Goal: Find contact information: Find contact information

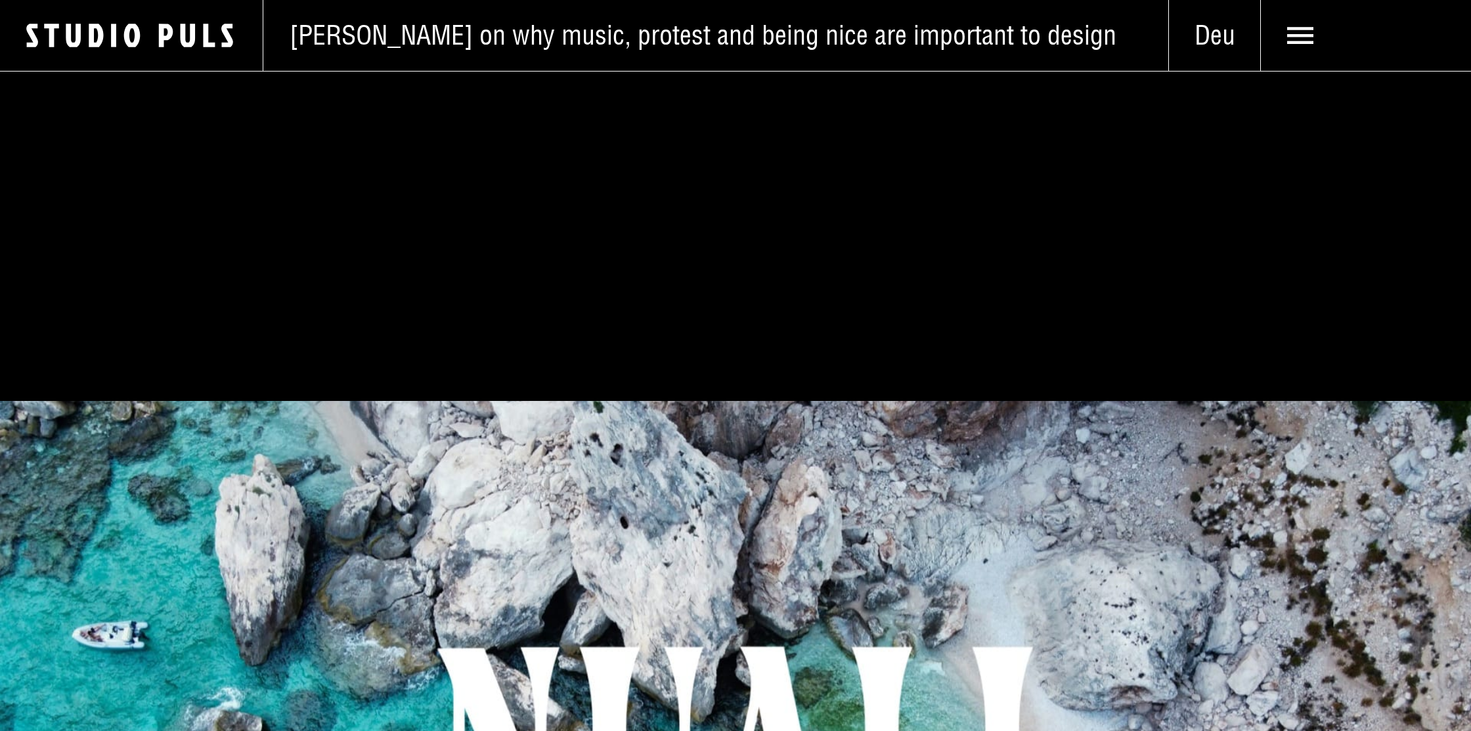
click at [1304, 34] on use at bounding box center [1300, 35] width 26 height 17
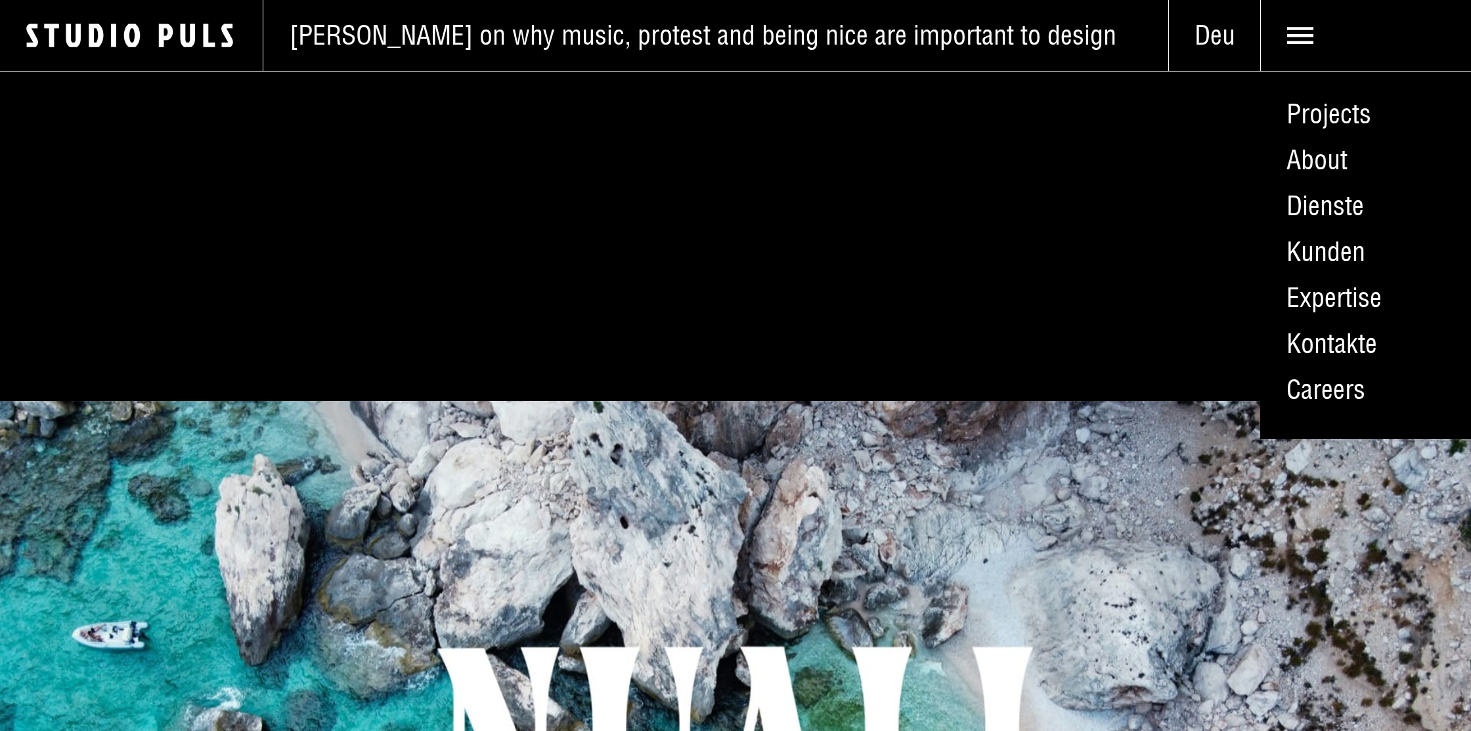
scroll to position [1, 0]
click at [1336, 354] on link "Kontakte" at bounding box center [1365, 344] width 211 height 46
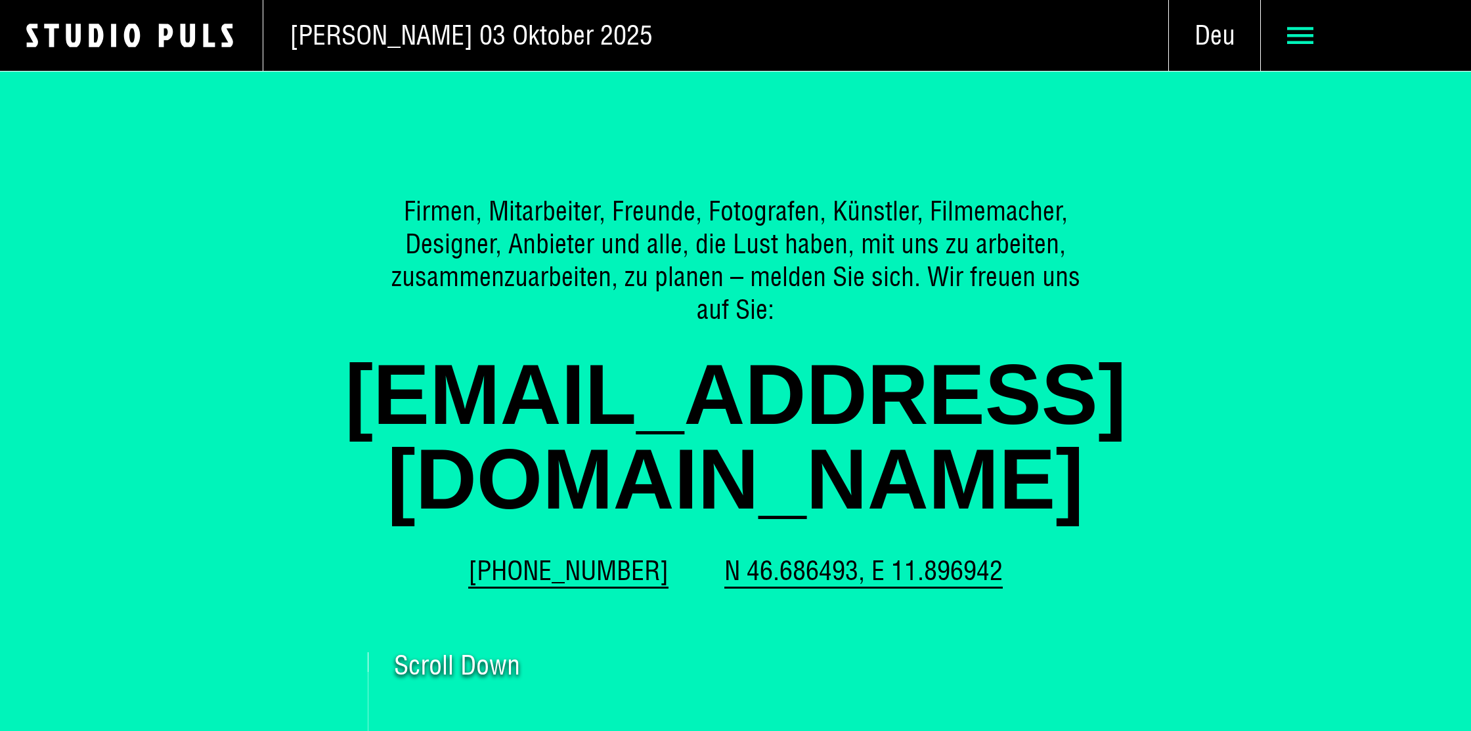
click at [1295, 35] on use at bounding box center [1300, 35] width 26 height 17
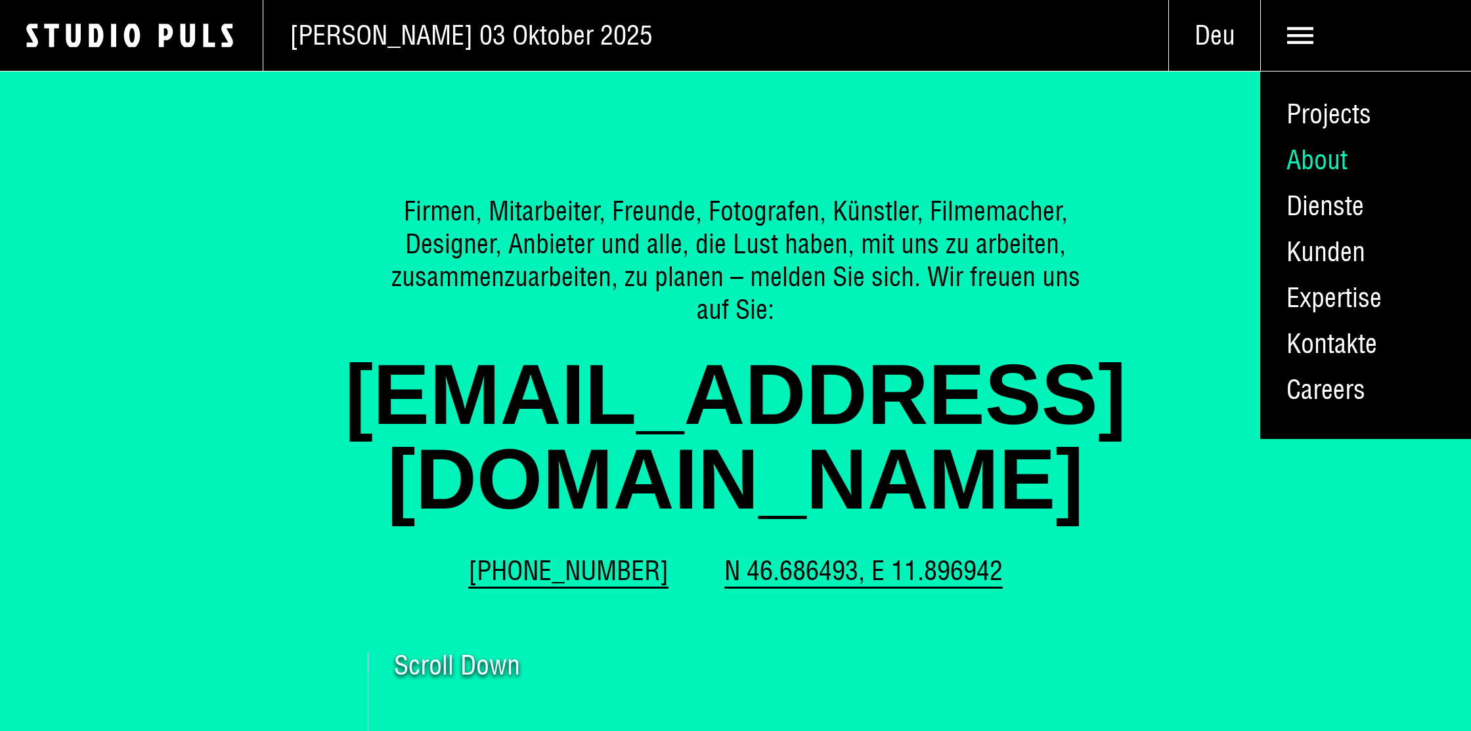
click at [1321, 163] on link "About" at bounding box center [1365, 160] width 211 height 46
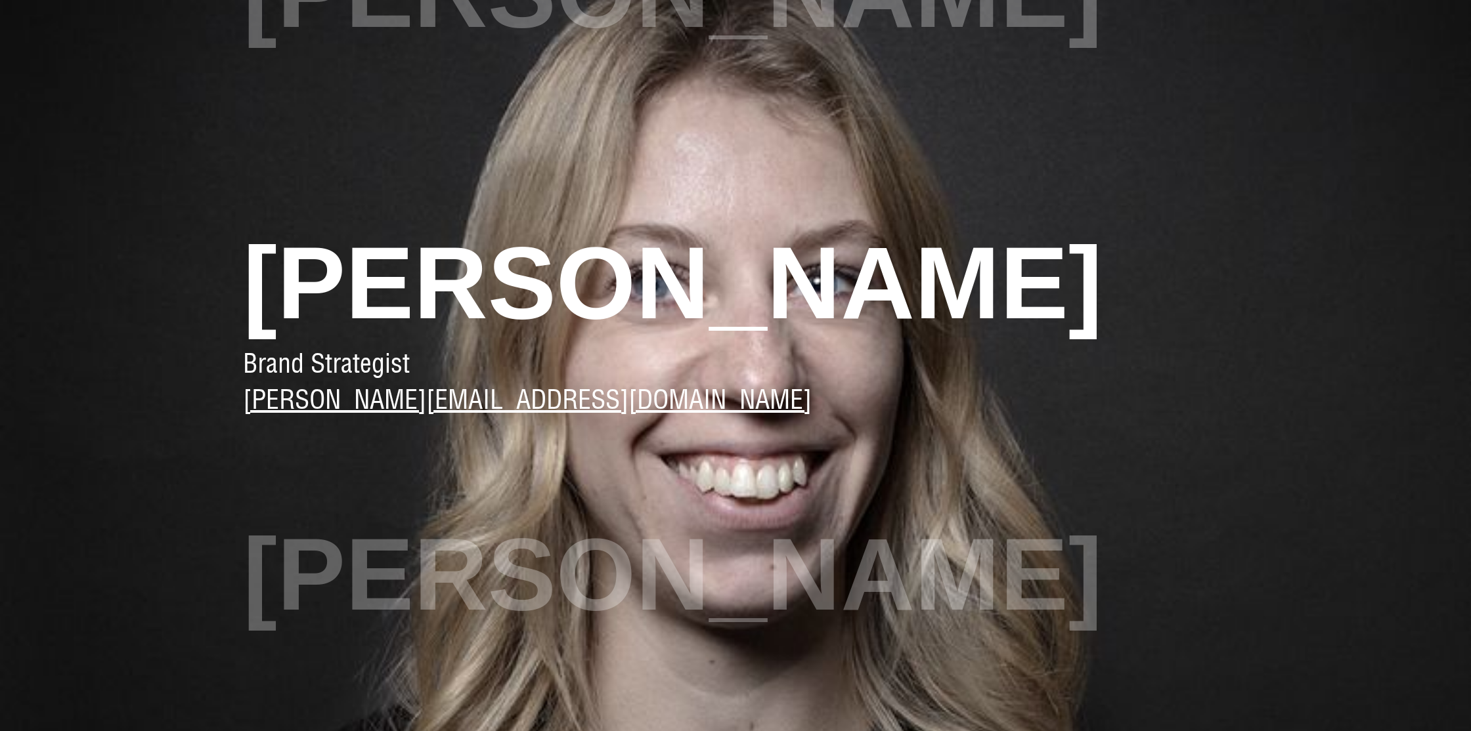
scroll to position [1917, 0]
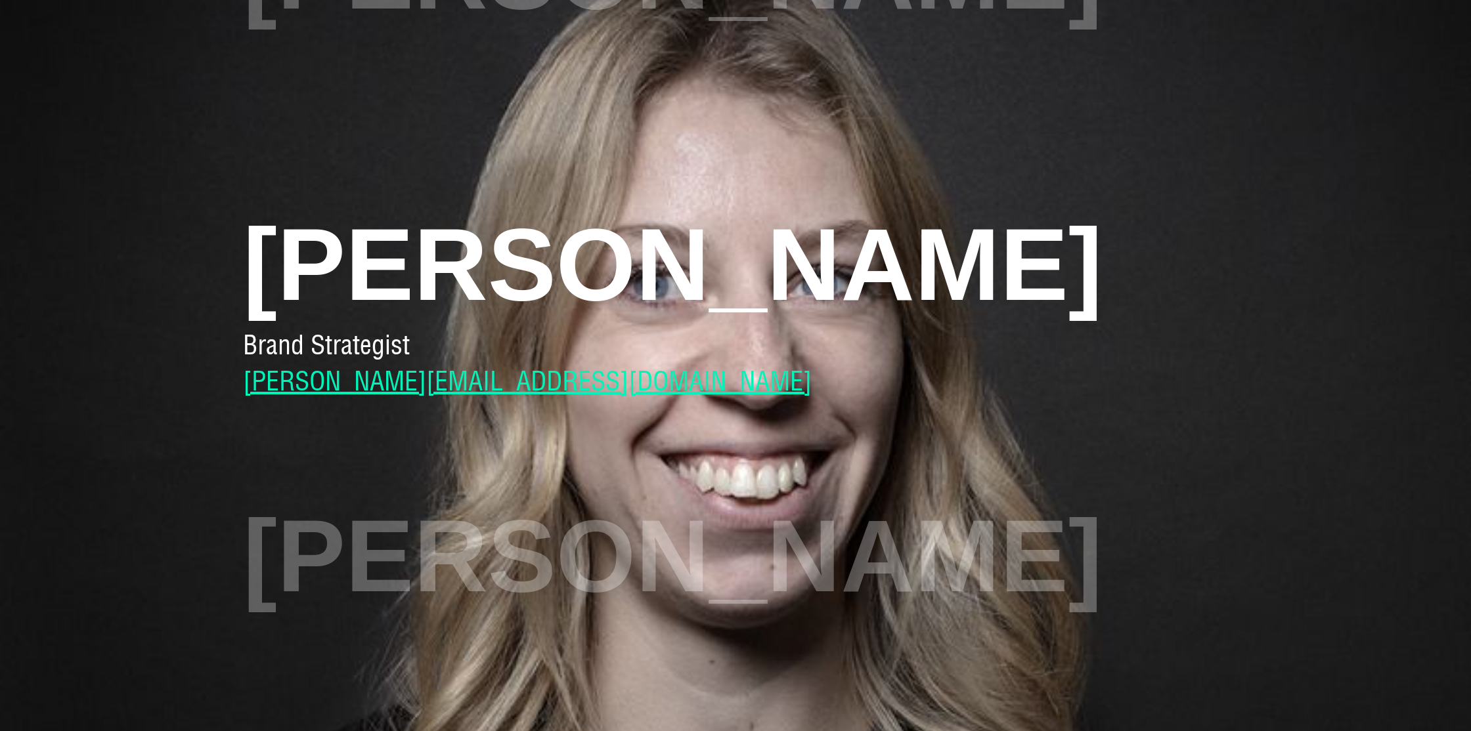
click at [350, 385] on link "marta@studiopuls.it" at bounding box center [527, 381] width 569 height 39
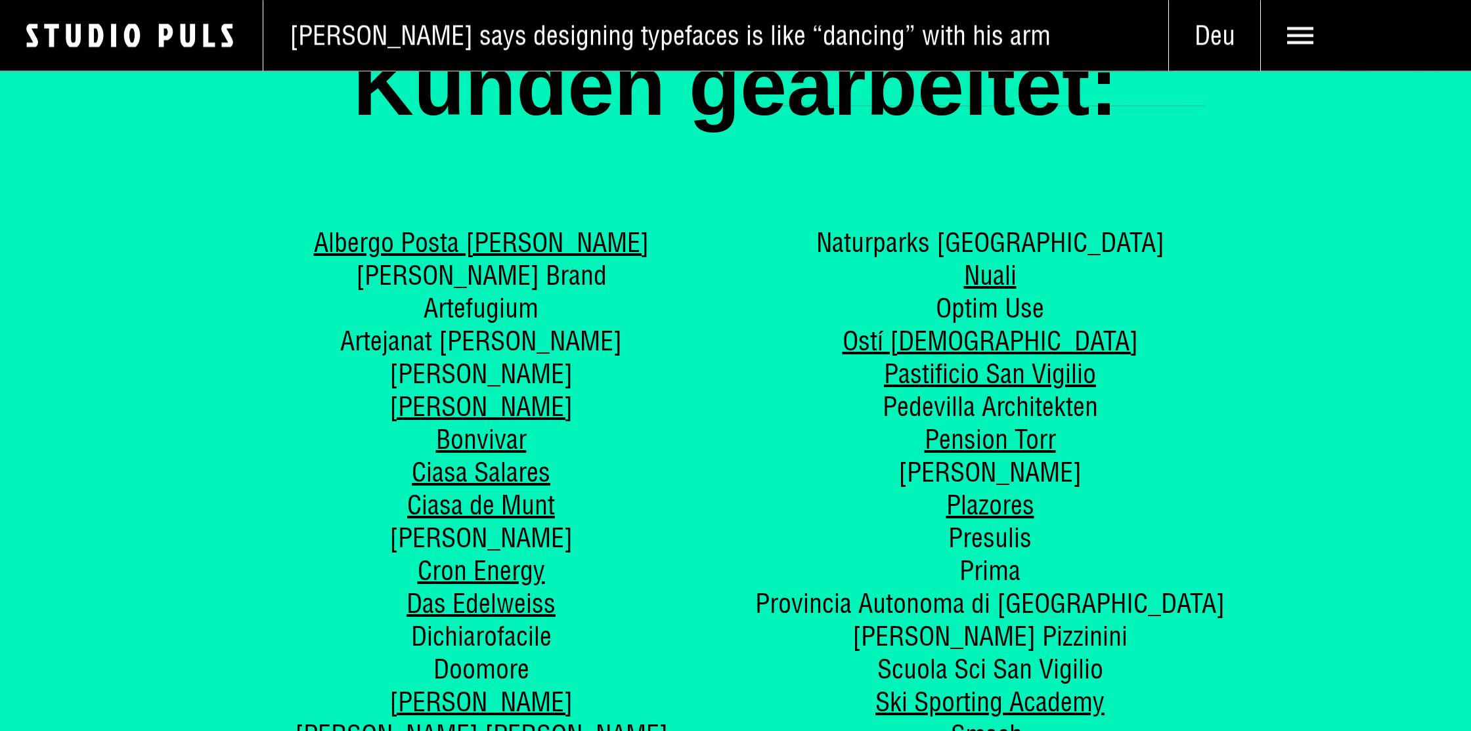
scroll to position [6976, 0]
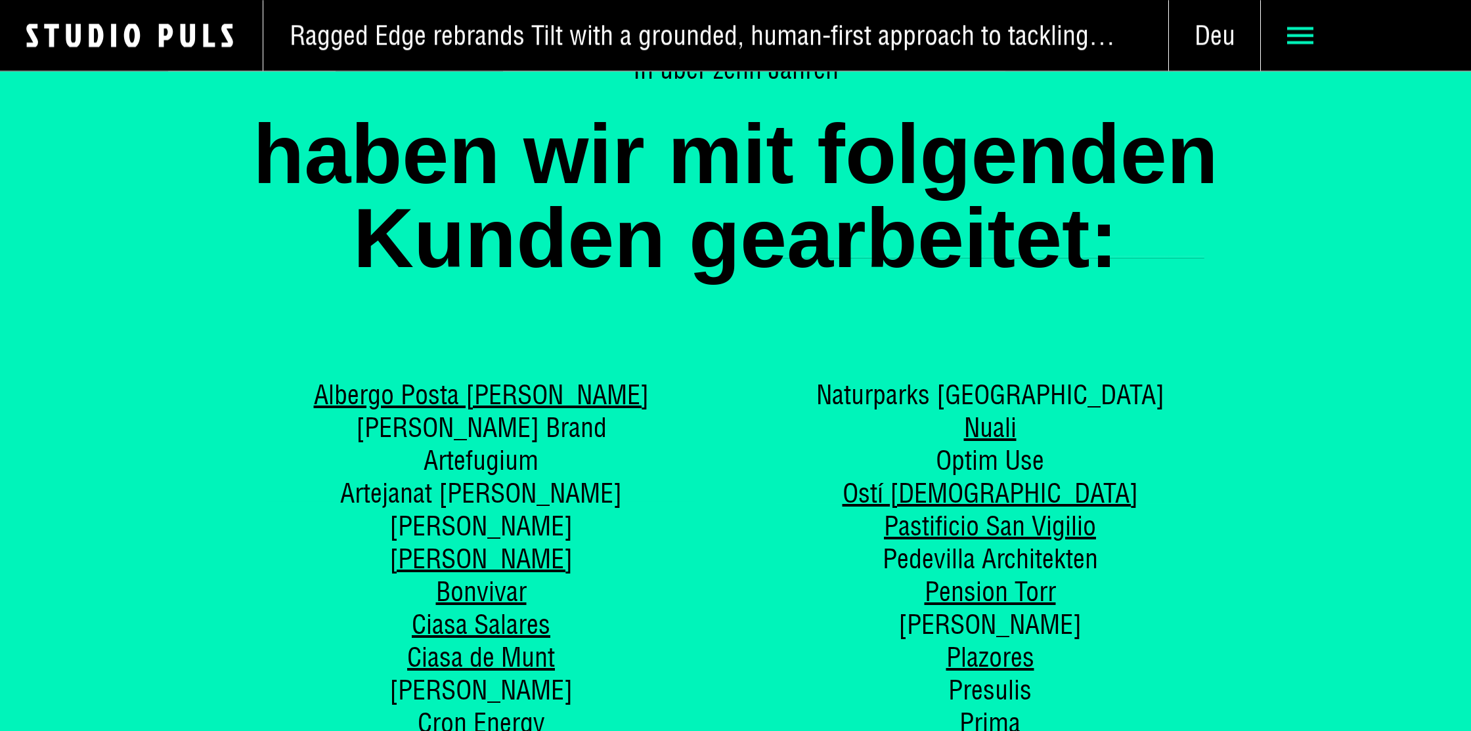
click at [1313, 33] on icon at bounding box center [1300, 35] width 26 height 26
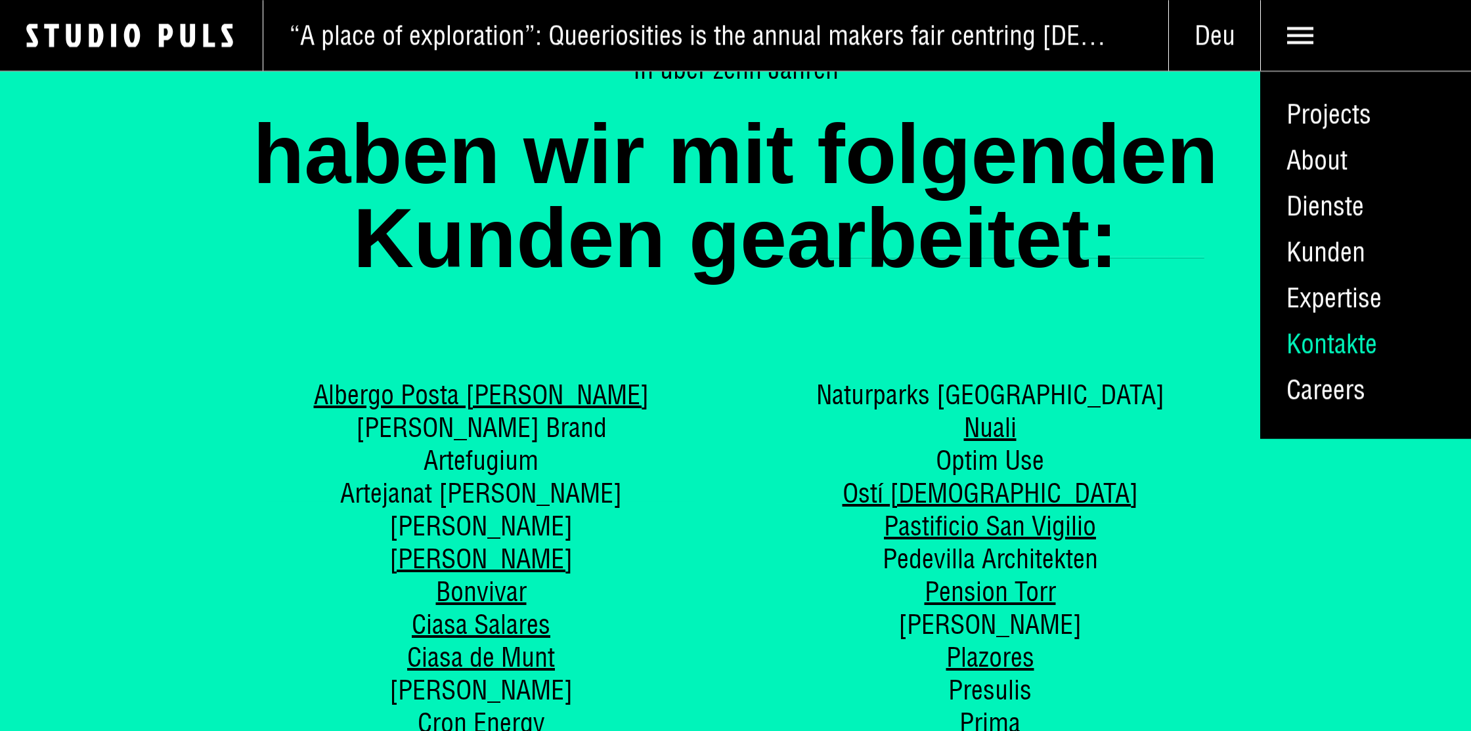
click at [1312, 347] on link "Kontakte" at bounding box center [1365, 344] width 211 height 46
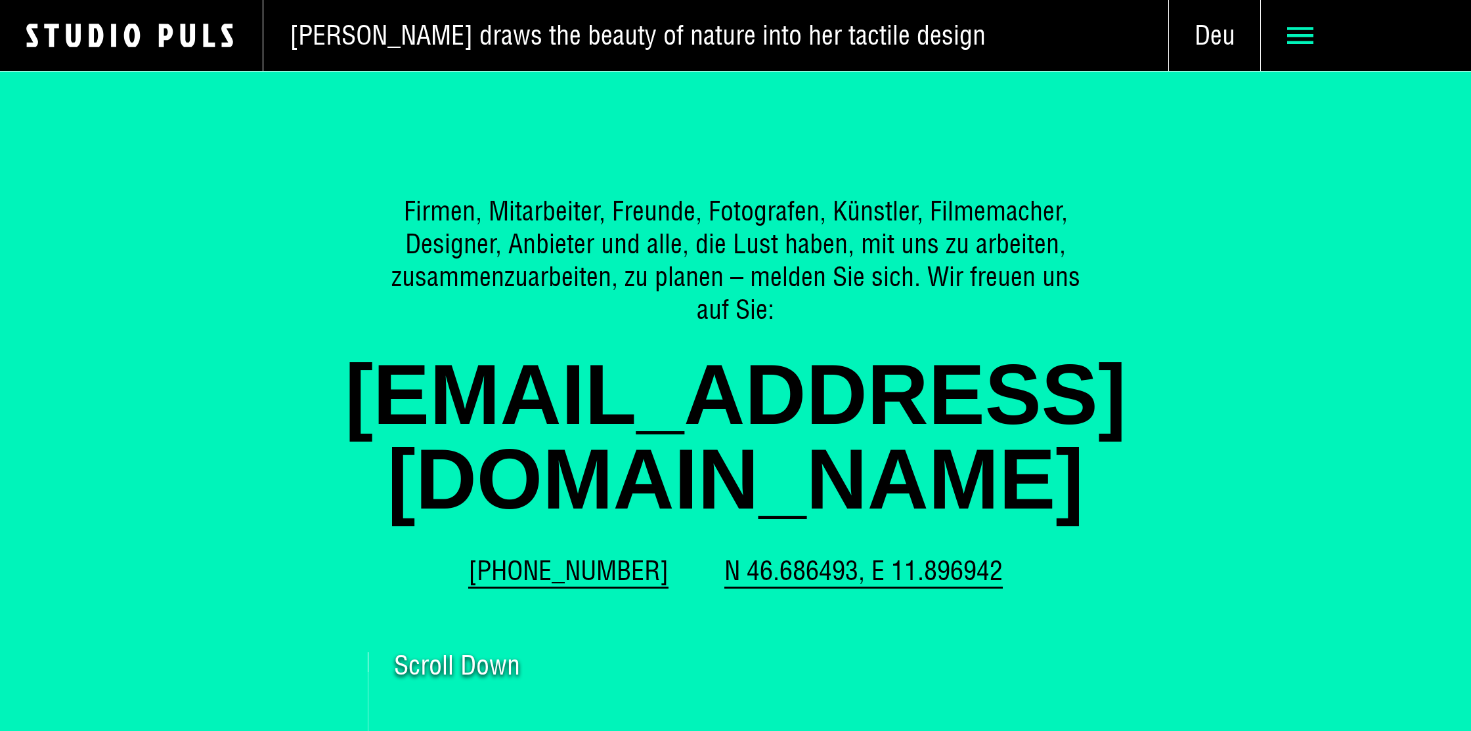
click at [1307, 35] on use at bounding box center [1300, 35] width 26 height 17
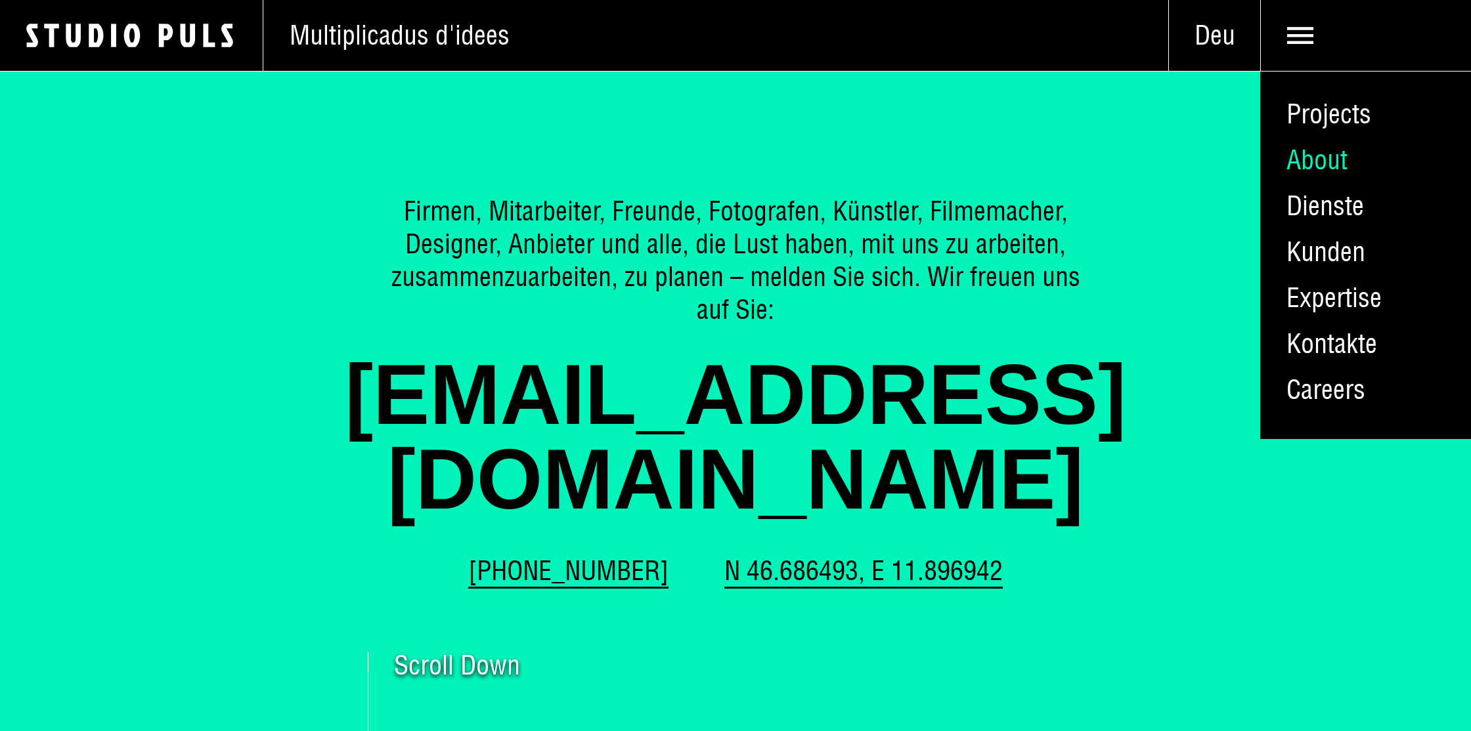
click at [1323, 158] on link "About" at bounding box center [1365, 160] width 211 height 46
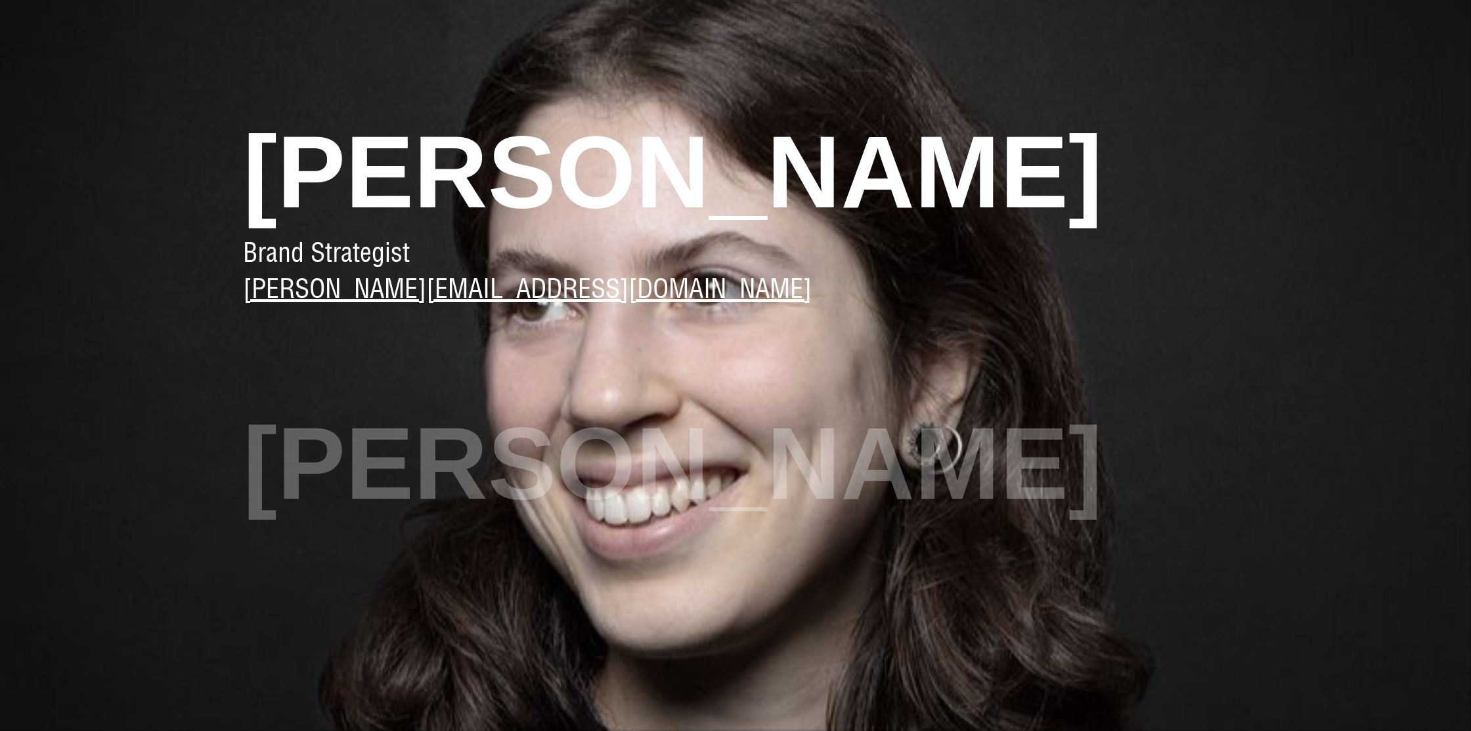
scroll to position [2018, 0]
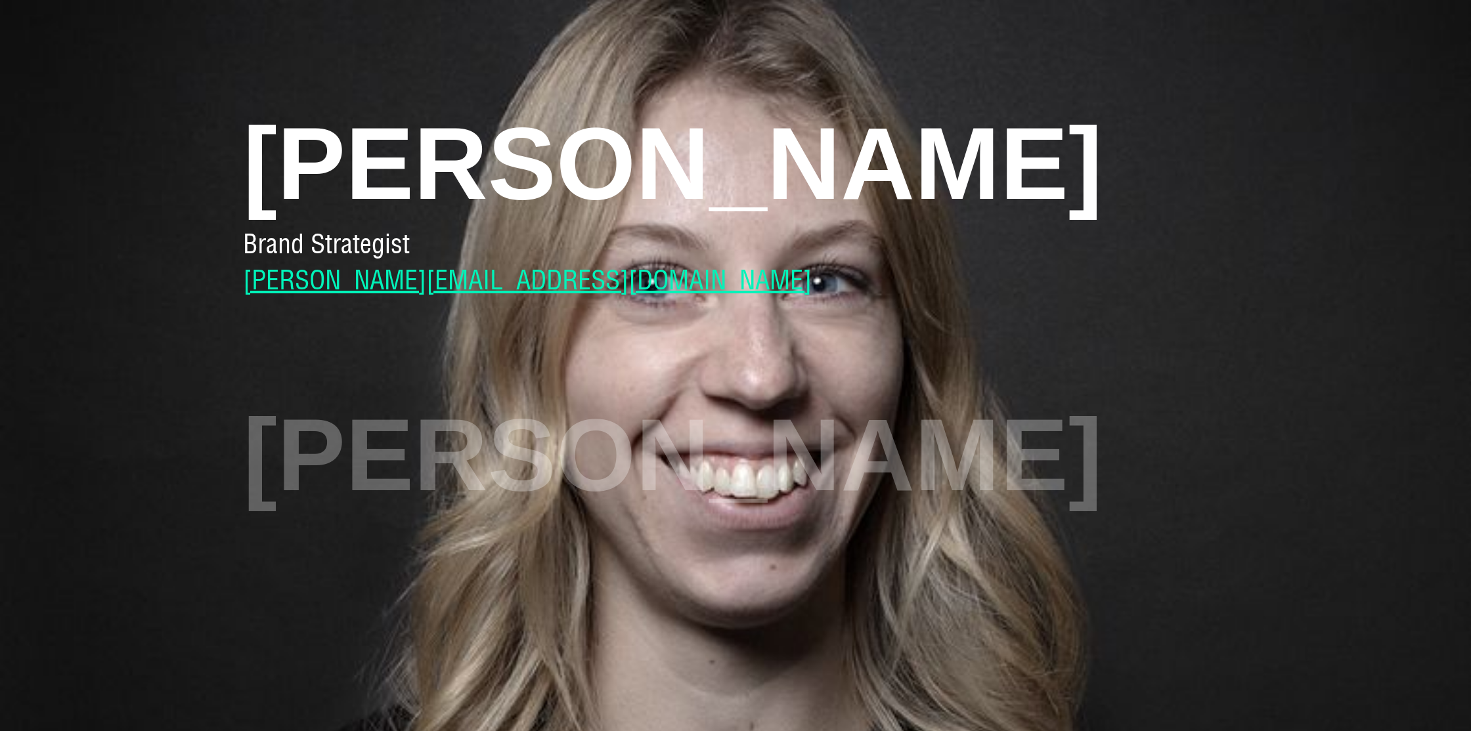
click at [404, 280] on link "[PERSON_NAME][EMAIL_ADDRESS][DOMAIN_NAME]" at bounding box center [527, 280] width 569 height 39
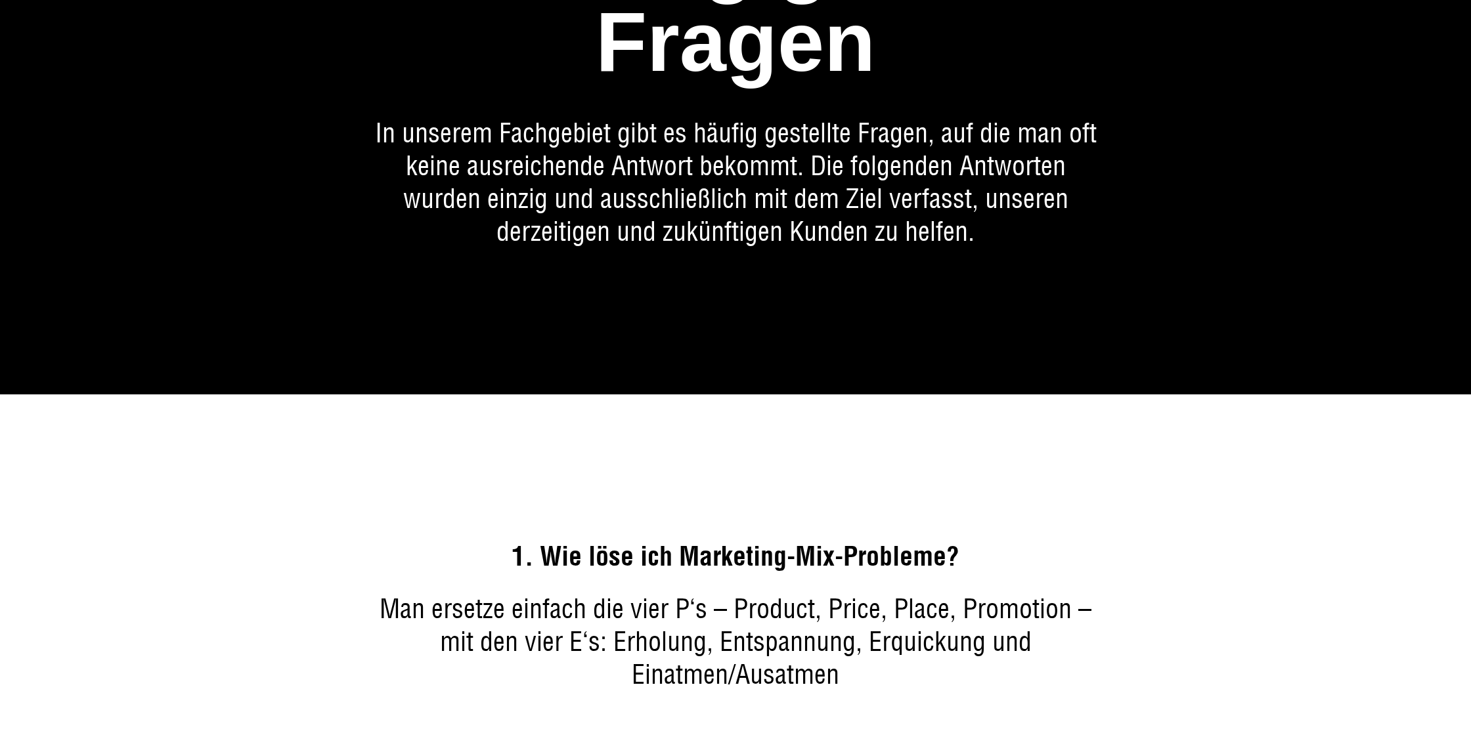
scroll to position [3201, 0]
